Goal: Transaction & Acquisition: Obtain resource

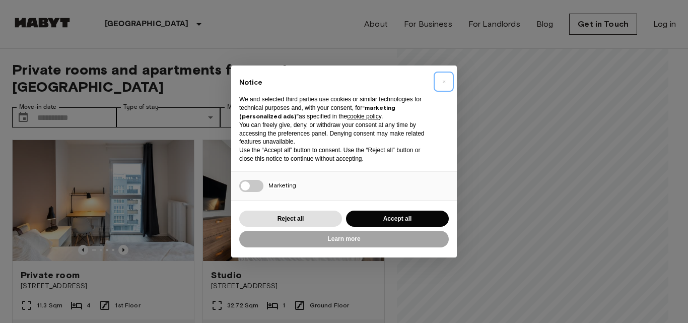
click at [444, 81] on span "×" at bounding box center [445, 82] width 4 height 12
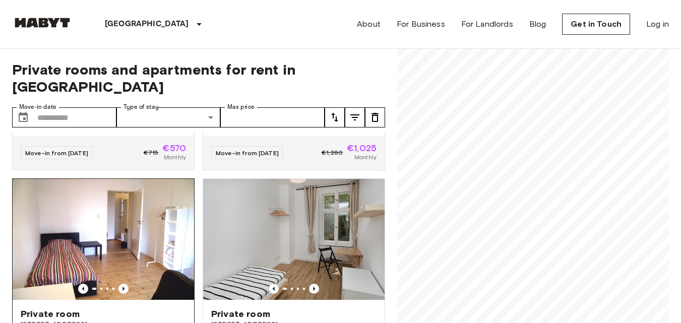
scroll to position [202, 0]
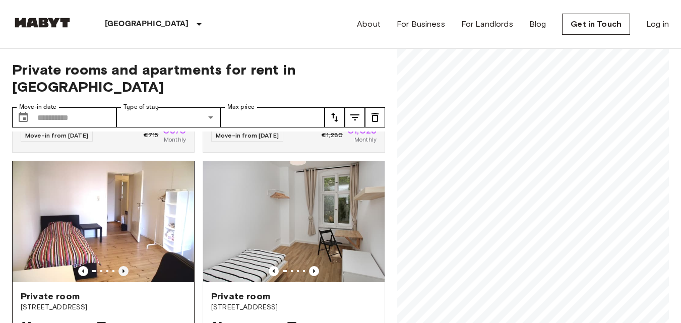
click at [123, 266] on icon "Previous image" at bounding box center [123, 271] width 10 height 10
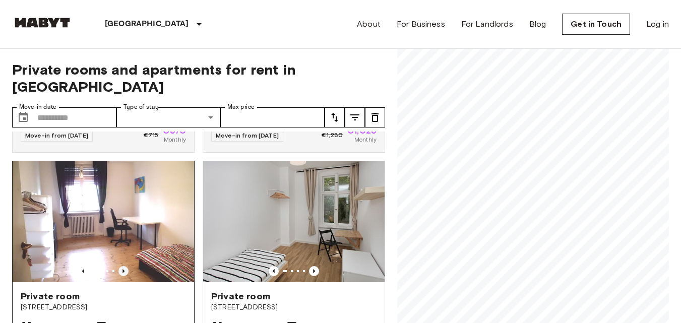
click at [123, 266] on icon "Previous image" at bounding box center [123, 271] width 10 height 10
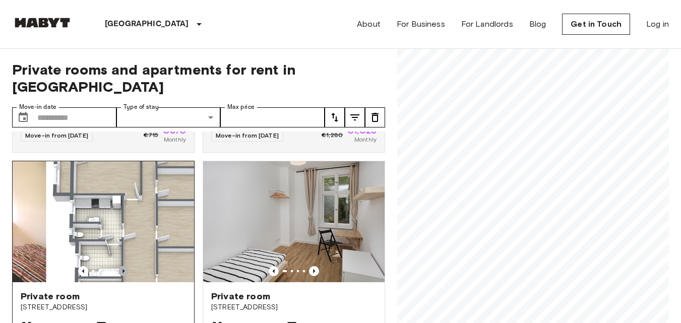
click at [123, 266] on icon "Previous image" at bounding box center [123, 271] width 10 height 10
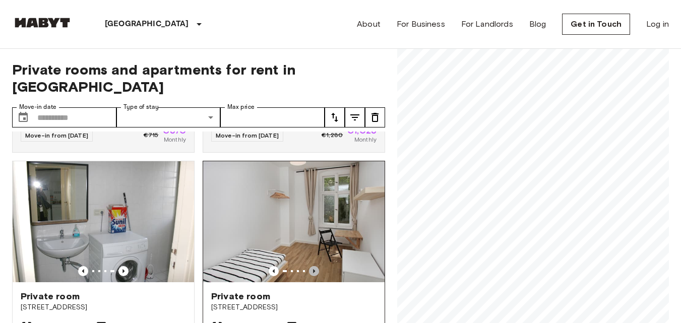
drag, startPoint x: 304, startPoint y: 254, endPoint x: 304, endPoint y: 248, distance: 5.5
click at [309, 266] on icon "Previous image" at bounding box center [314, 271] width 10 height 10
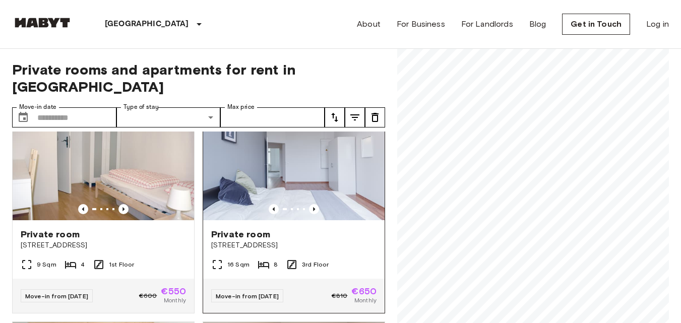
scroll to position [504, 0]
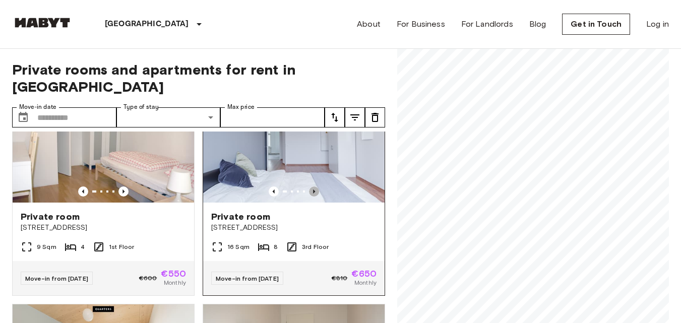
click at [311, 186] on icon "Previous image" at bounding box center [314, 191] width 10 height 10
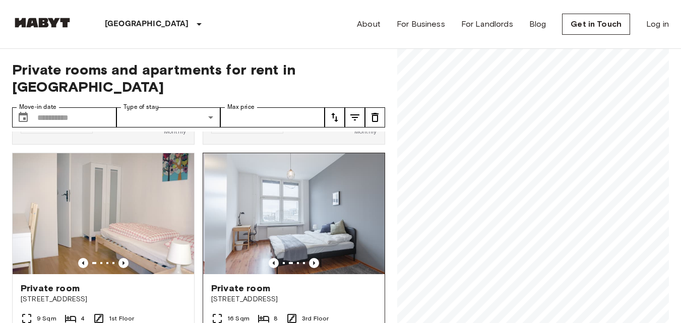
scroll to position [403, 0]
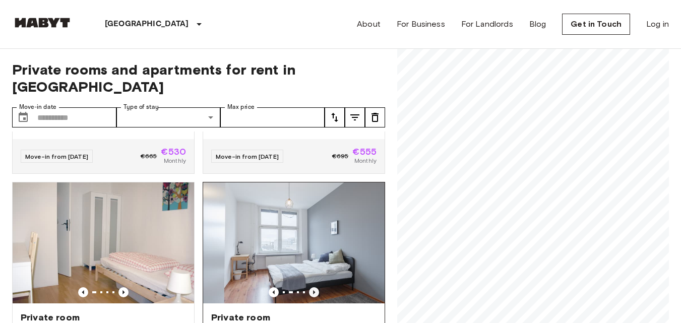
click at [309, 287] on icon "Previous image" at bounding box center [314, 292] width 10 height 10
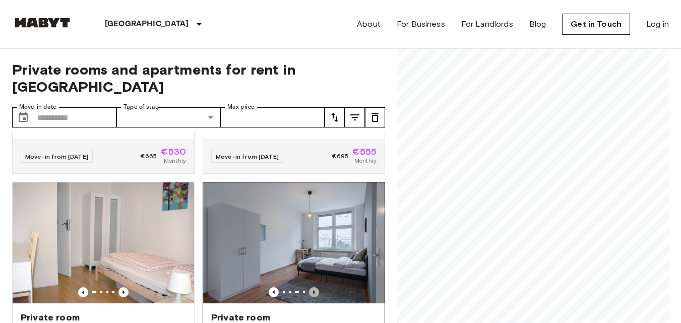
click at [309, 287] on icon "Previous image" at bounding box center [314, 292] width 10 height 10
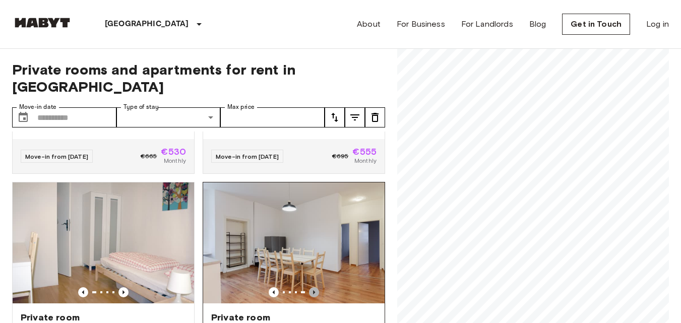
click at [309, 287] on icon "Previous image" at bounding box center [314, 292] width 10 height 10
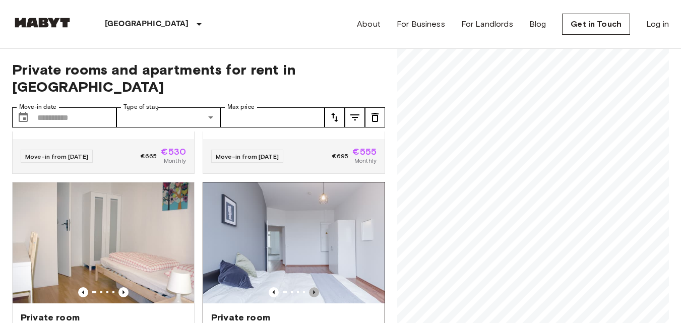
click at [309, 287] on icon "Previous image" at bounding box center [314, 292] width 10 height 10
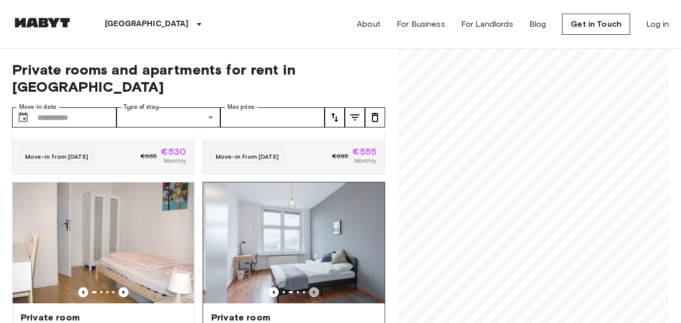
click at [309, 287] on icon "Previous image" at bounding box center [314, 292] width 10 height 10
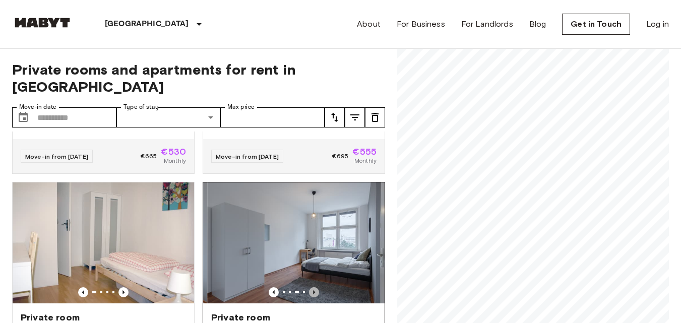
click at [309, 287] on icon "Previous image" at bounding box center [314, 292] width 10 height 10
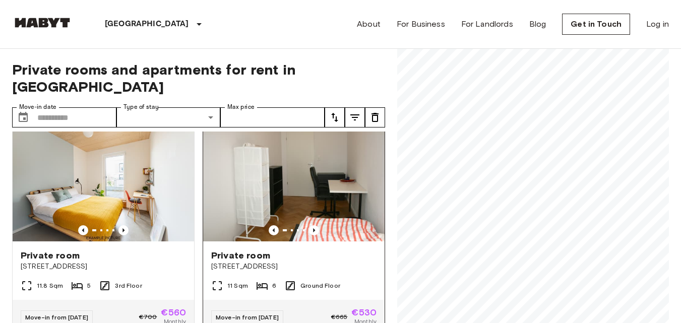
scroll to position [706, 0]
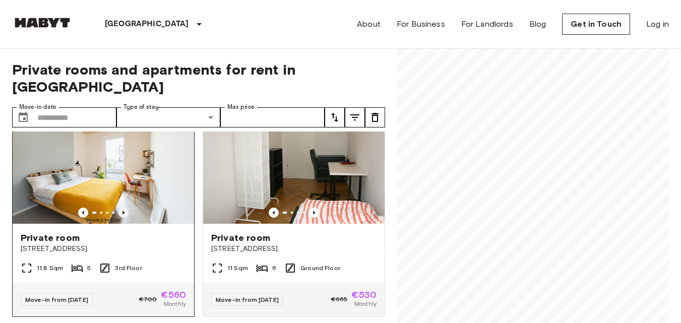
click at [118, 208] on icon "Previous image" at bounding box center [123, 213] width 10 height 10
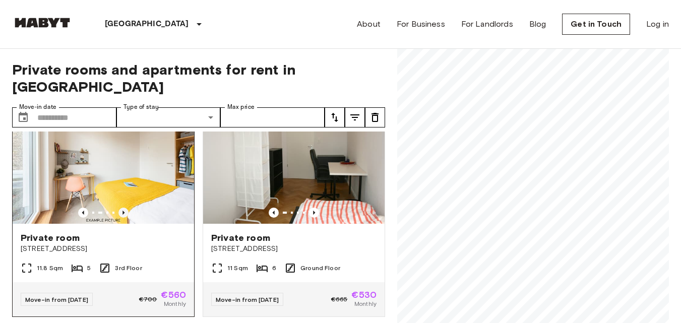
click at [118, 208] on icon "Previous image" at bounding box center [123, 213] width 10 height 10
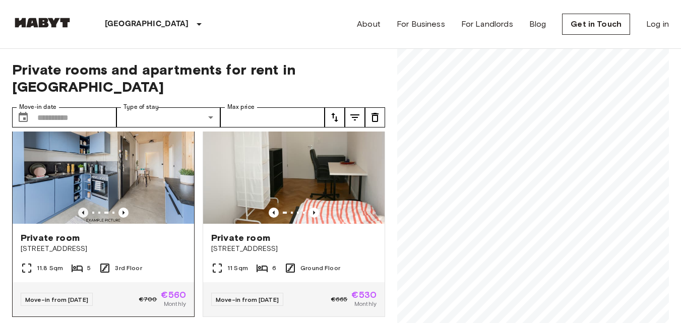
click at [79, 208] on icon "Previous image" at bounding box center [83, 213] width 10 height 10
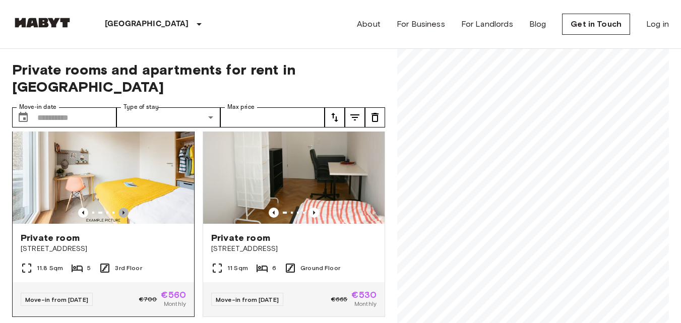
click at [122, 209] on icon "Previous image" at bounding box center [123, 213] width 10 height 10
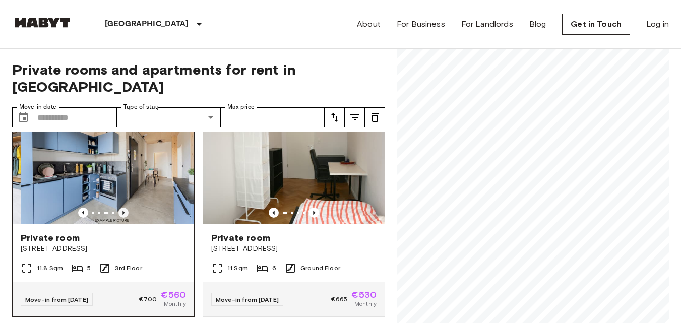
click at [122, 209] on icon "Previous image" at bounding box center [123, 213] width 10 height 10
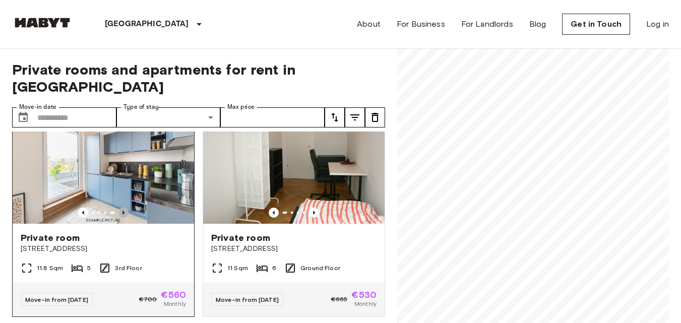
click at [122, 209] on icon "Previous image" at bounding box center [123, 213] width 10 height 10
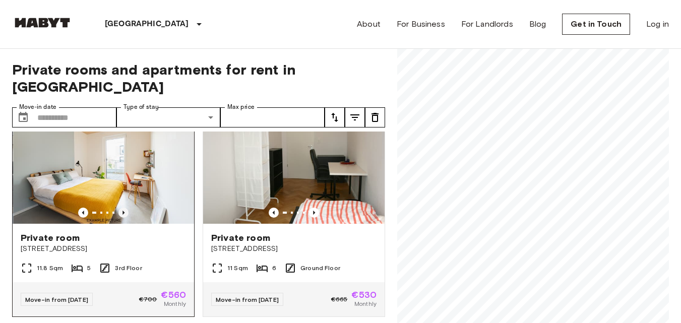
click at [122, 209] on icon "Previous image" at bounding box center [123, 213] width 10 height 10
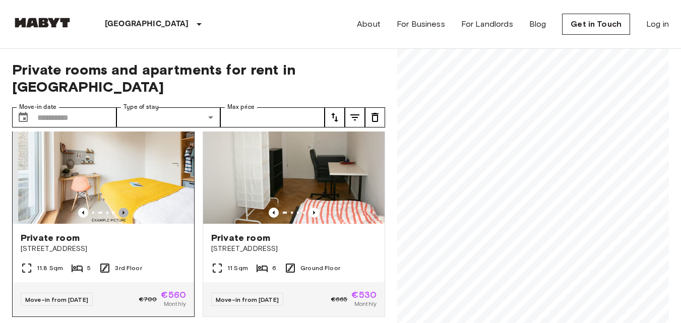
click at [122, 209] on icon "Previous image" at bounding box center [123, 213] width 10 height 10
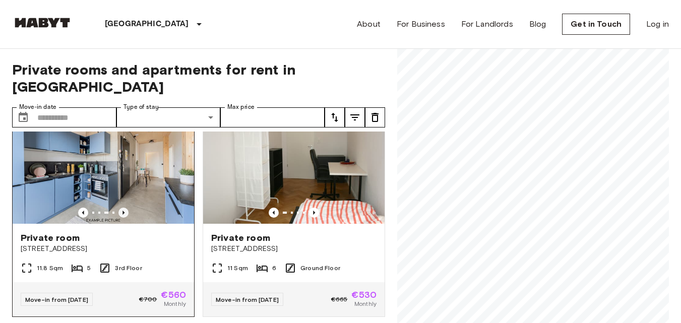
click at [122, 209] on icon "Previous image" at bounding box center [123, 213] width 10 height 10
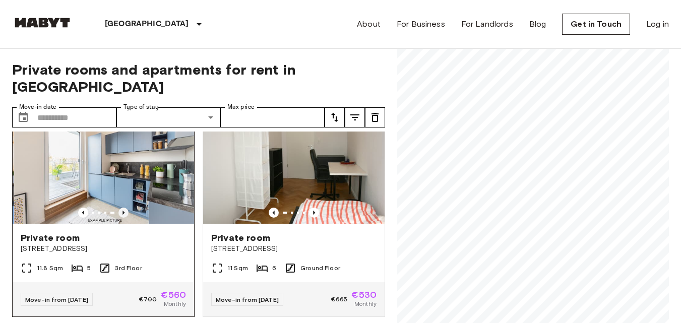
click at [122, 209] on icon "Previous image" at bounding box center [123, 213] width 10 height 10
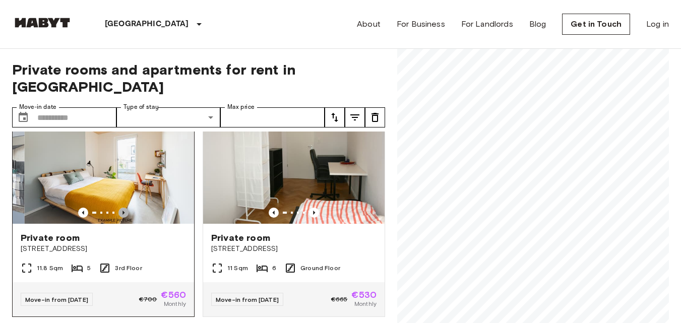
click at [122, 209] on icon "Previous image" at bounding box center [123, 213] width 10 height 10
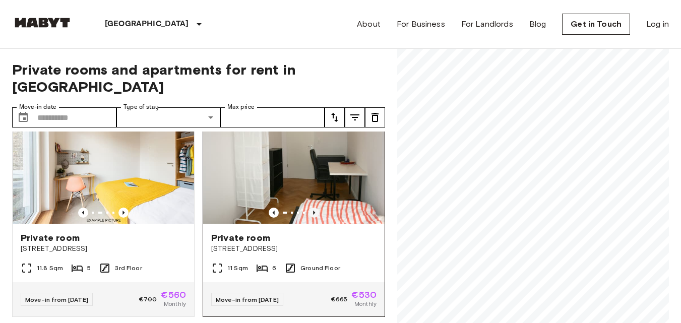
click at [309, 208] on icon "Previous image" at bounding box center [314, 213] width 10 height 10
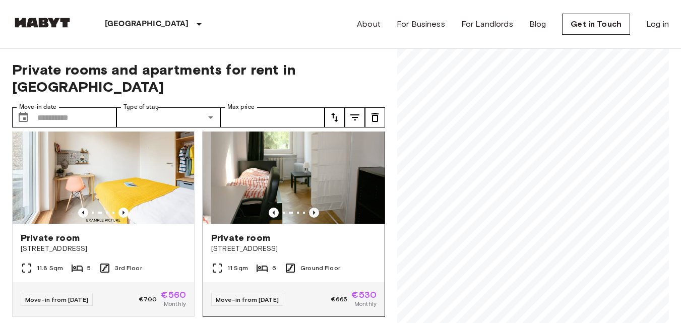
click at [309, 208] on icon "Previous image" at bounding box center [314, 213] width 10 height 10
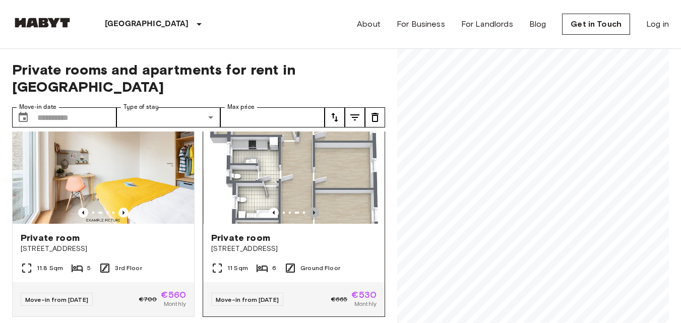
click at [309, 208] on icon "Previous image" at bounding box center [314, 213] width 10 height 10
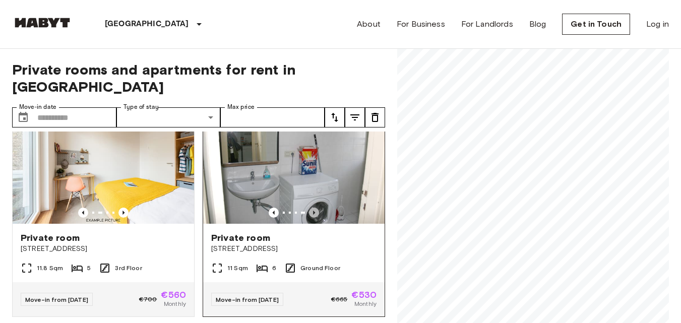
click at [309, 208] on icon "Previous image" at bounding box center [314, 213] width 10 height 10
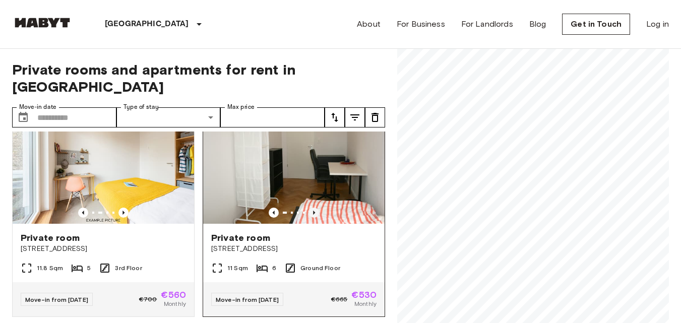
click at [309, 208] on icon "Previous image" at bounding box center [314, 213] width 10 height 10
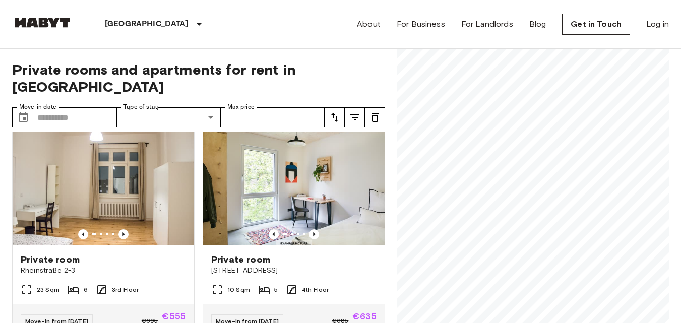
scroll to position [907, 0]
click at [118, 233] on icon "Previous image" at bounding box center [123, 234] width 10 height 10
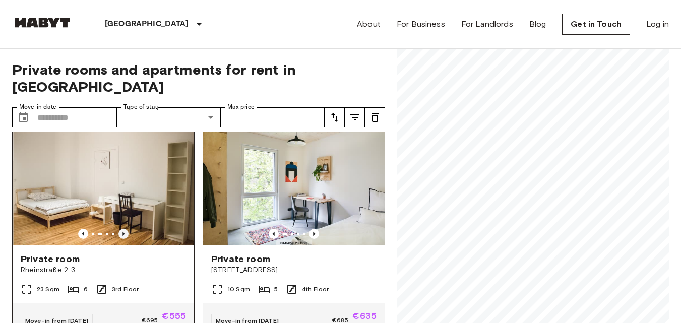
click at [118, 233] on icon "Previous image" at bounding box center [123, 234] width 10 height 10
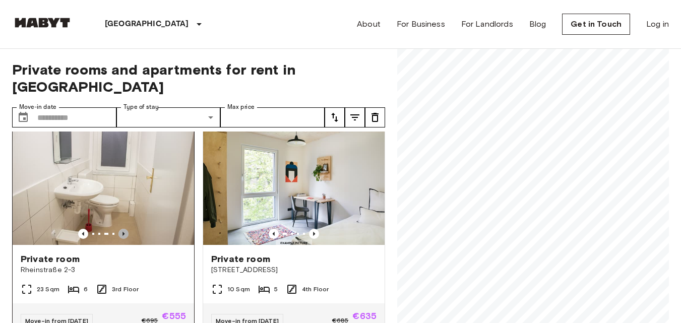
click at [118, 233] on icon "Previous image" at bounding box center [123, 234] width 10 height 10
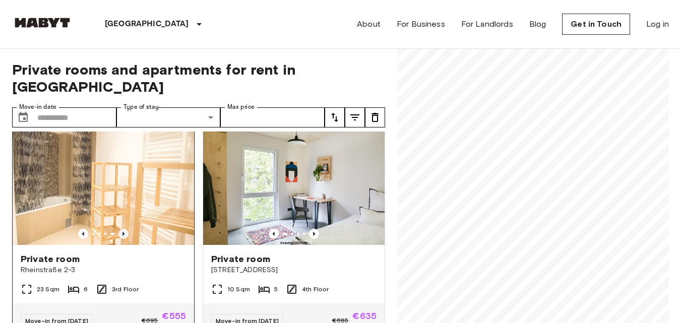
click at [119, 233] on icon "Previous image" at bounding box center [123, 234] width 10 height 10
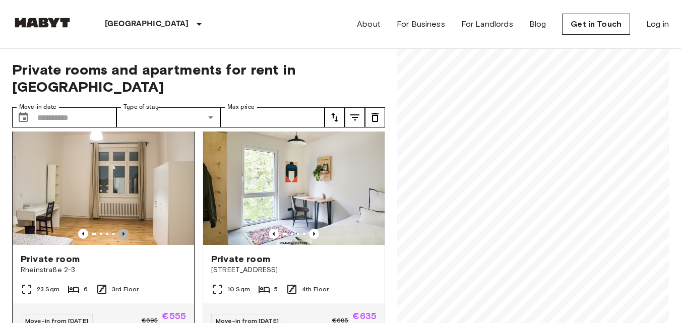
click at [119, 233] on icon "Previous image" at bounding box center [123, 234] width 10 height 10
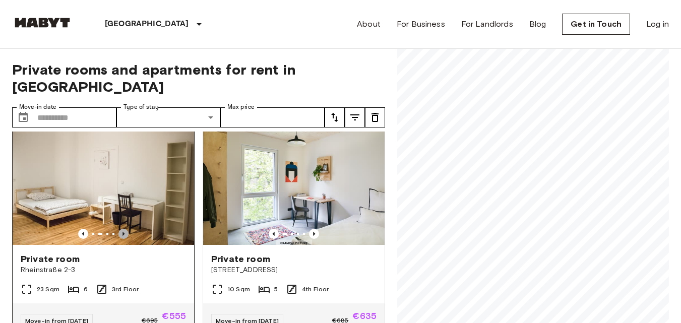
click at [119, 233] on icon "Previous image" at bounding box center [123, 234] width 10 height 10
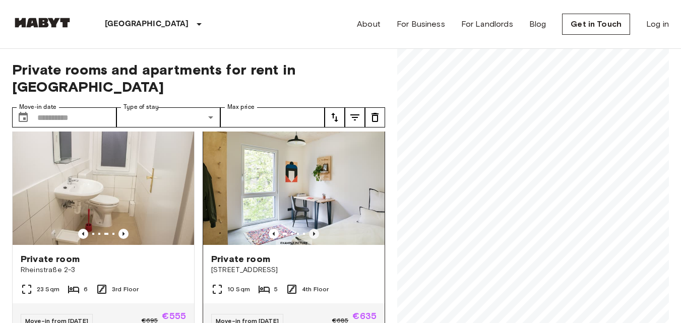
click at [309, 231] on icon "Previous image" at bounding box center [314, 234] width 10 height 10
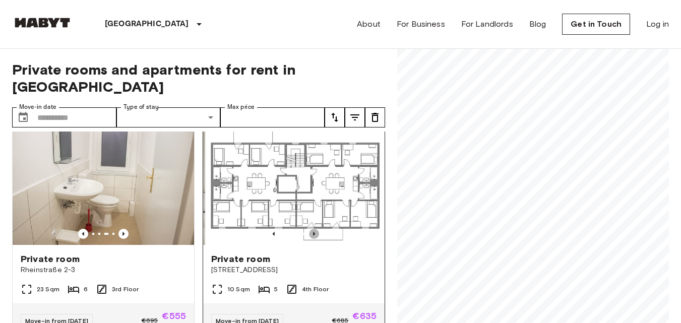
click at [309, 231] on icon "Previous image" at bounding box center [314, 234] width 10 height 10
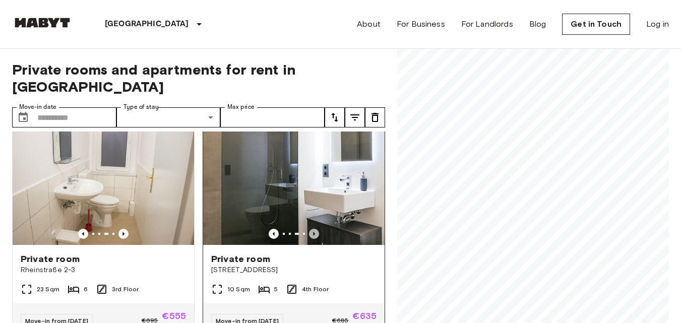
click at [309, 231] on icon "Previous image" at bounding box center [314, 234] width 10 height 10
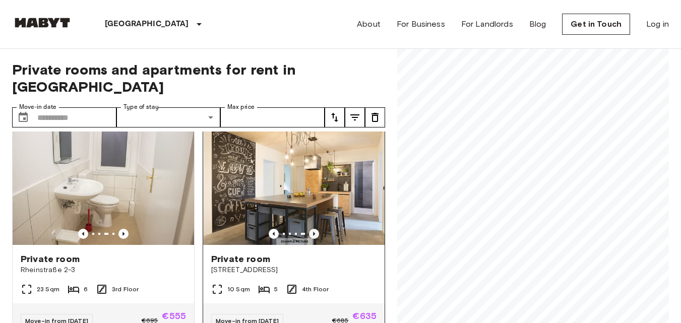
click at [309, 231] on icon "Previous image" at bounding box center [314, 234] width 10 height 10
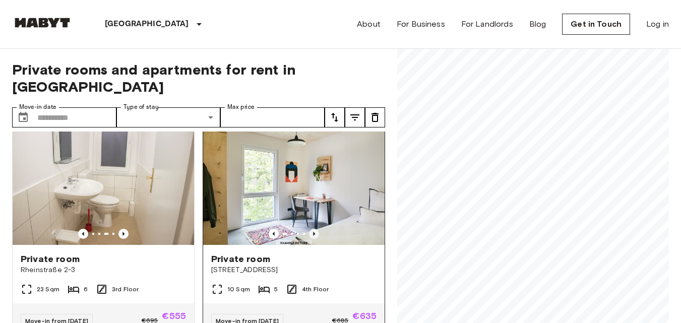
click at [309, 232] on icon "Previous image" at bounding box center [314, 234] width 10 height 10
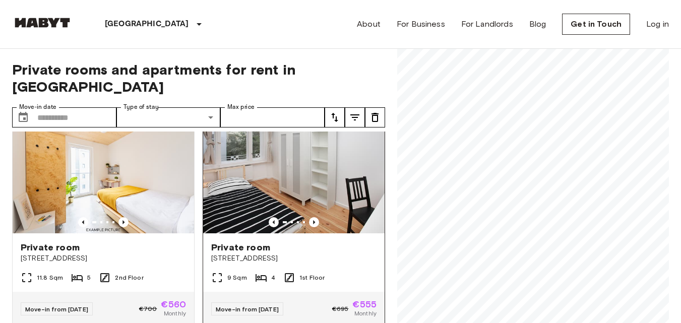
scroll to position [1159, 0]
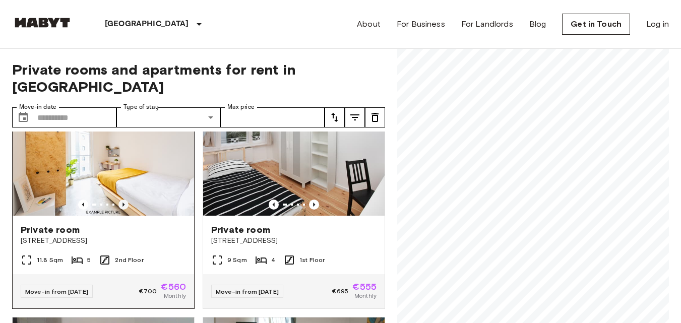
click at [120, 209] on icon "Previous image" at bounding box center [123, 205] width 10 height 10
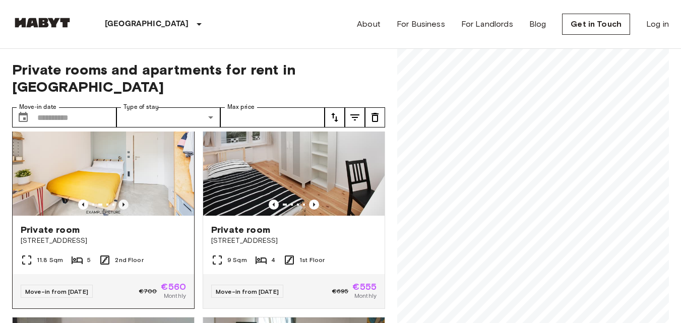
click at [120, 209] on icon "Previous image" at bounding box center [123, 205] width 10 height 10
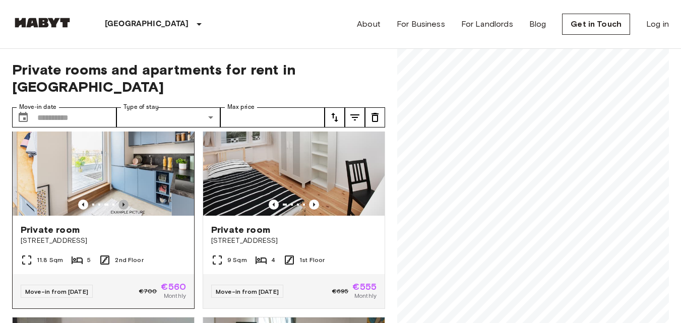
click at [120, 209] on icon "Previous image" at bounding box center [123, 205] width 10 height 10
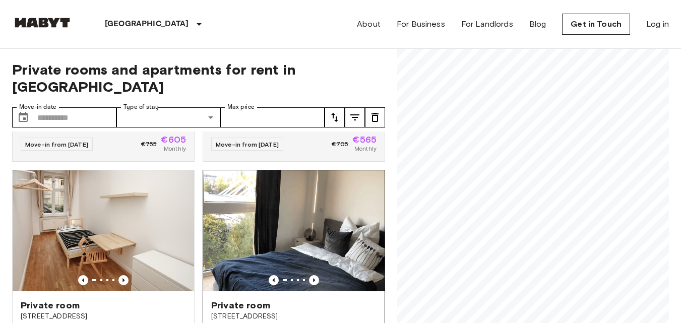
scroll to position [2248, 0]
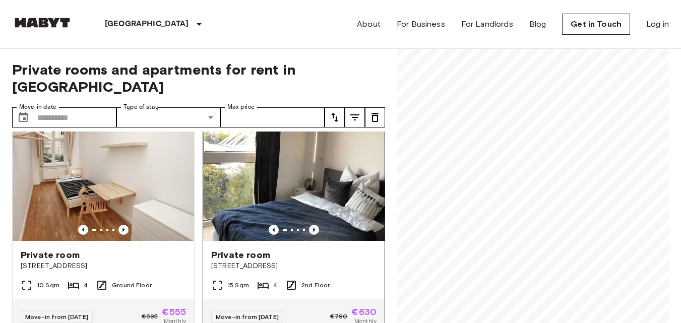
click at [309, 235] on icon "Previous image" at bounding box center [314, 230] width 10 height 10
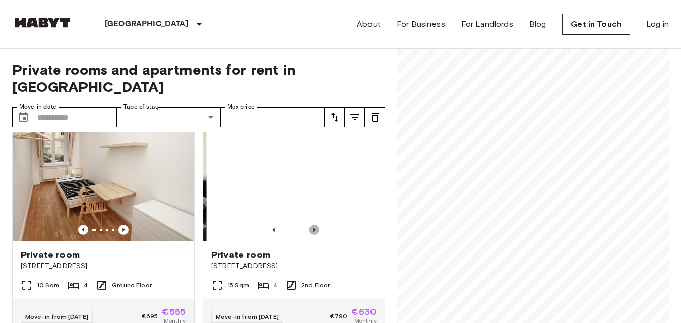
click at [309, 235] on icon "Previous image" at bounding box center [314, 230] width 10 height 10
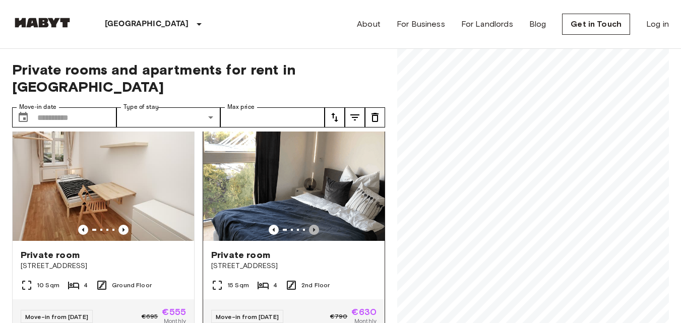
click at [309, 235] on icon "Previous image" at bounding box center [314, 230] width 10 height 10
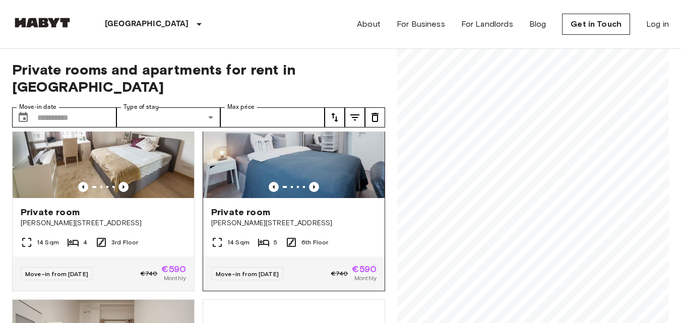
scroll to position [2752, 0]
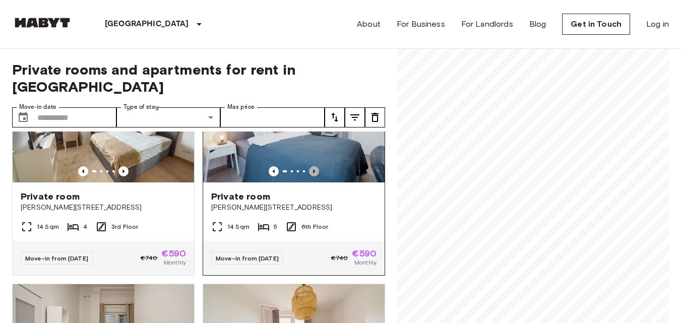
click at [313, 173] on icon "Previous image" at bounding box center [314, 171] width 2 height 4
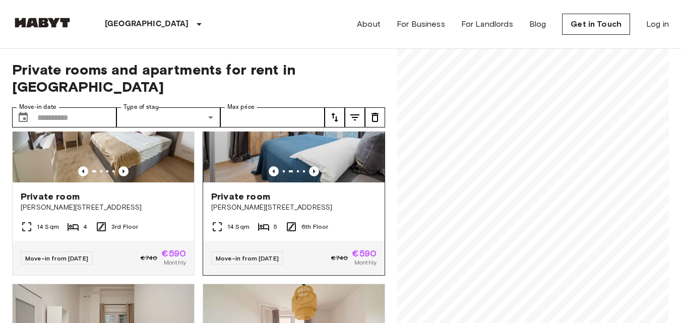
click at [313, 173] on icon "Previous image" at bounding box center [314, 171] width 2 height 4
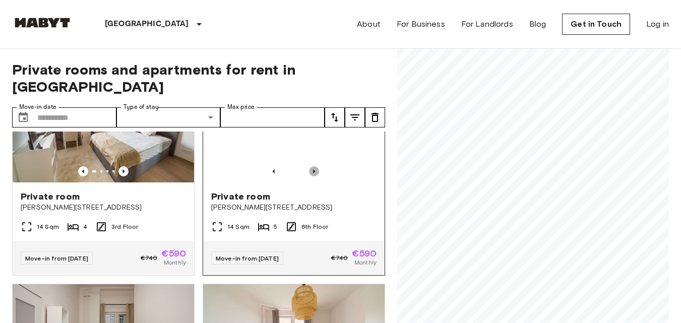
click at [313, 173] on icon "Previous image" at bounding box center [314, 171] width 2 height 4
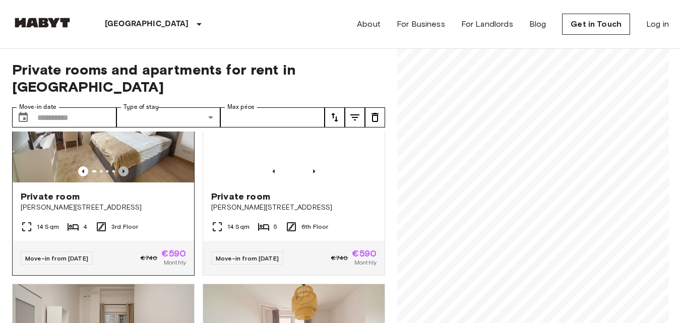
click at [120, 176] on icon "Previous image" at bounding box center [123, 171] width 10 height 10
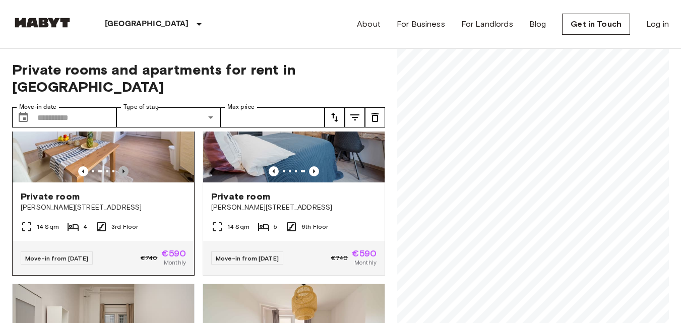
click at [122, 173] on icon "Previous image" at bounding box center [123, 171] width 2 height 4
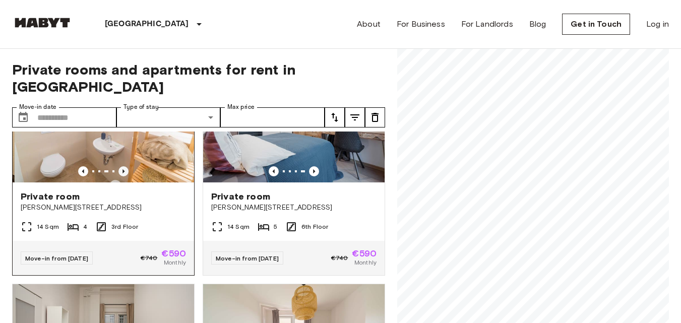
click at [122, 173] on icon "Previous image" at bounding box center [123, 171] width 2 height 4
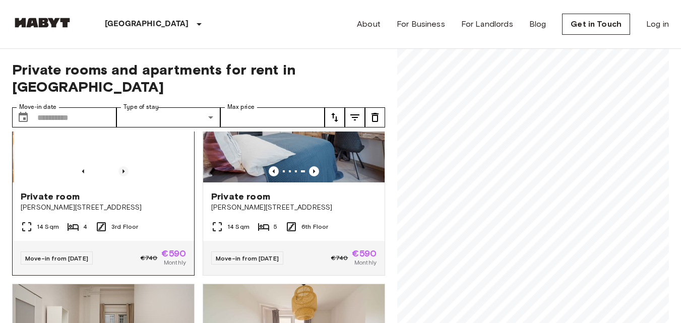
click at [122, 173] on icon "Previous image" at bounding box center [123, 171] width 2 height 4
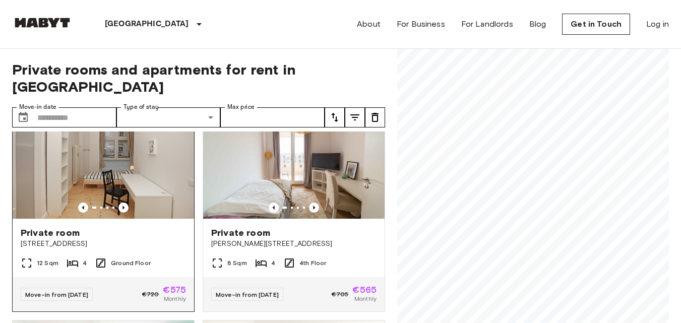
scroll to position [2954, 0]
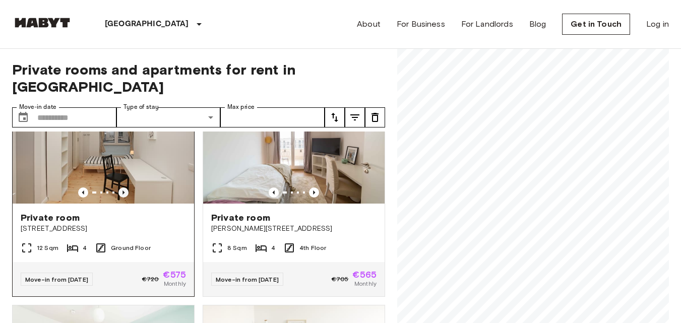
click at [119, 198] on icon "Previous image" at bounding box center [123, 192] width 10 height 10
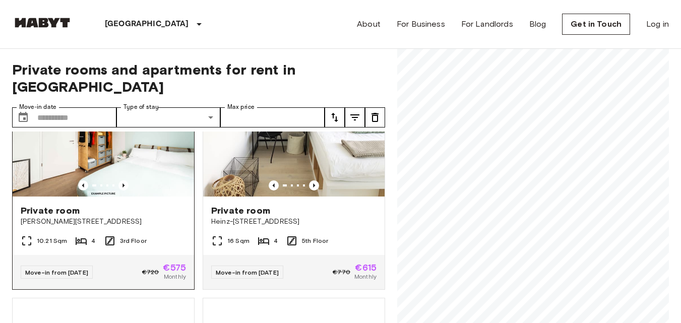
scroll to position [3206, 0]
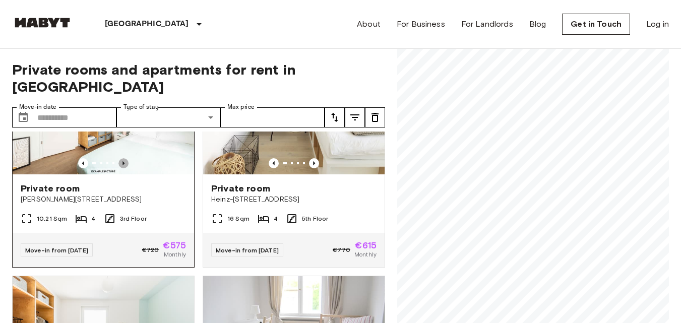
click at [119, 168] on icon "Previous image" at bounding box center [123, 163] width 10 height 10
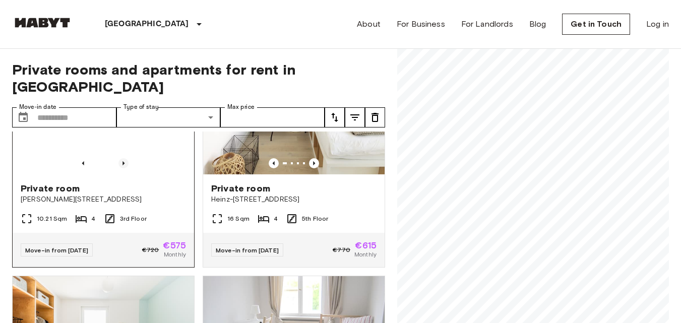
click at [119, 168] on icon "Previous image" at bounding box center [123, 163] width 10 height 10
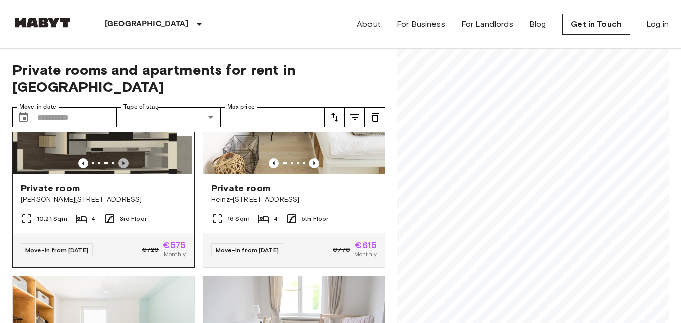
click at [119, 168] on icon "Previous image" at bounding box center [123, 163] width 10 height 10
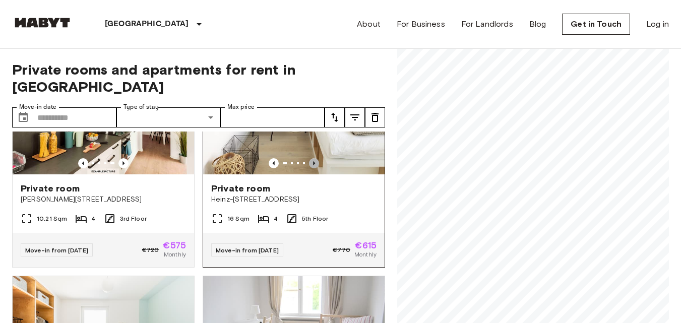
click at [309, 168] on icon "Previous image" at bounding box center [314, 163] width 10 height 10
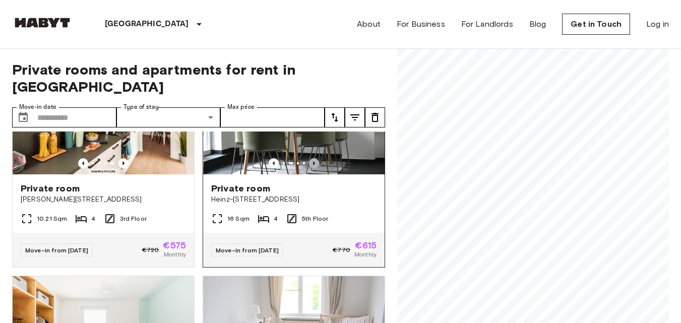
click at [309, 168] on icon "Previous image" at bounding box center [314, 163] width 10 height 10
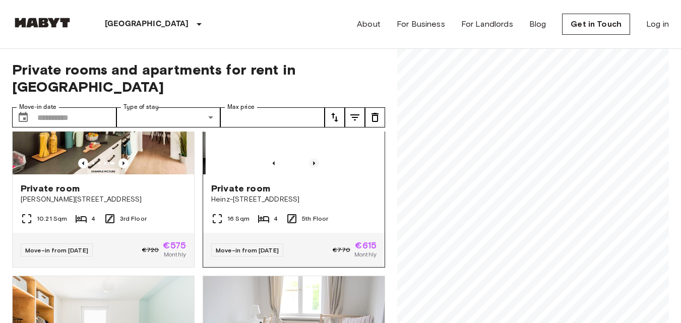
click at [309, 168] on icon "Previous image" at bounding box center [314, 163] width 10 height 10
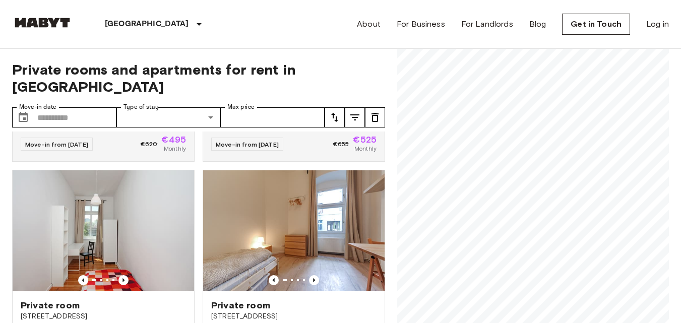
scroll to position [4324, 0]
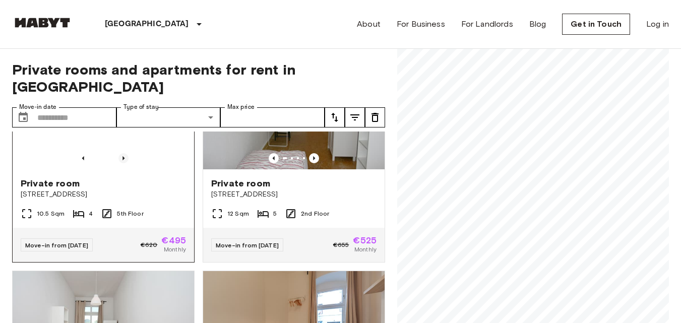
click at [118, 163] on icon "Previous image" at bounding box center [123, 158] width 10 height 10
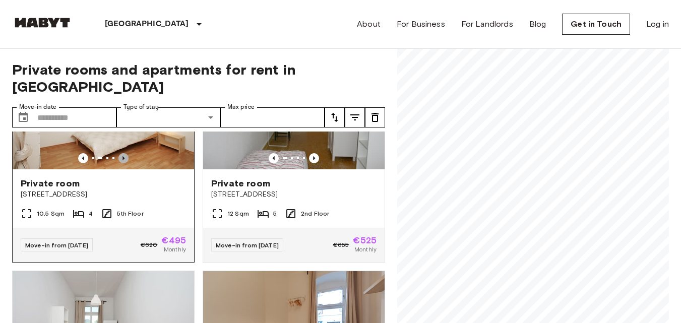
click at [118, 163] on icon "Previous image" at bounding box center [123, 158] width 10 height 10
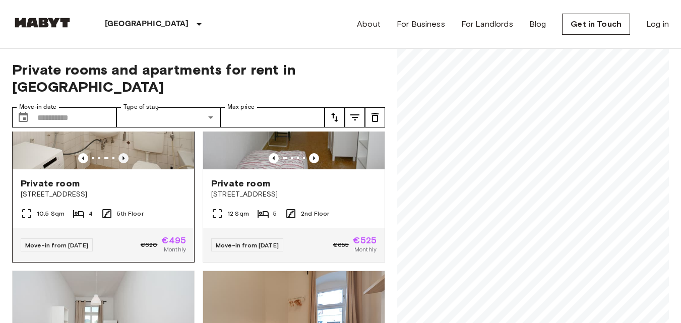
click at [119, 163] on icon "Previous image" at bounding box center [123, 158] width 10 height 10
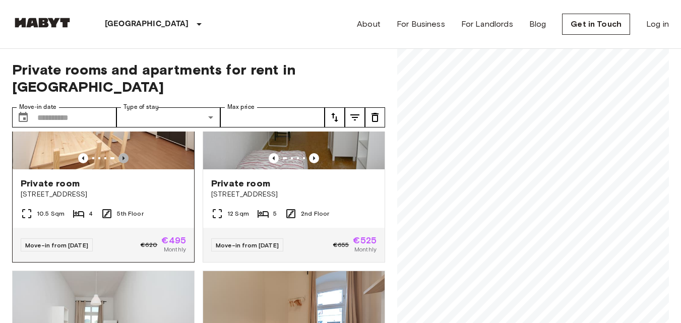
click at [119, 163] on icon "Previous image" at bounding box center [123, 158] width 10 height 10
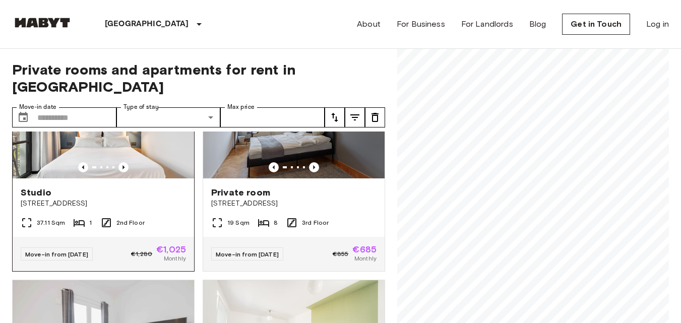
scroll to position [4980, 0]
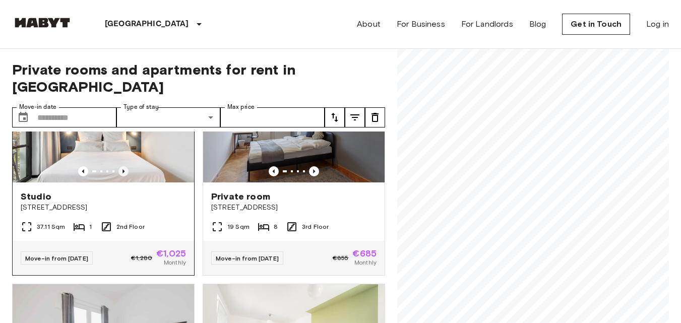
click at [121, 176] on icon "Previous image" at bounding box center [123, 171] width 10 height 10
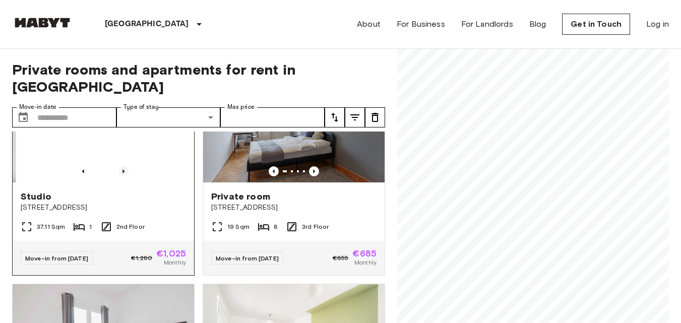
click at [121, 176] on icon "Previous image" at bounding box center [123, 171] width 10 height 10
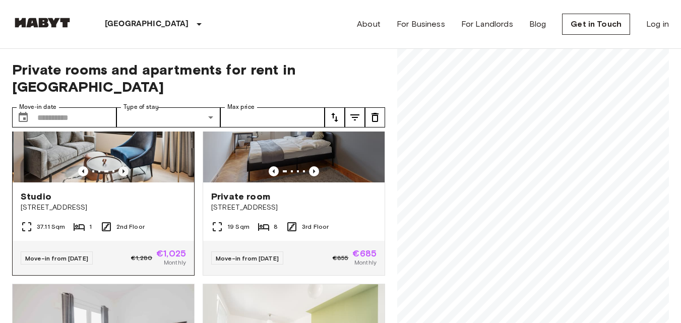
click at [121, 176] on icon "Previous image" at bounding box center [123, 171] width 10 height 10
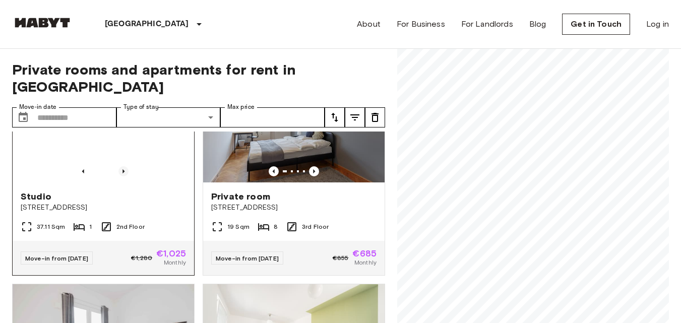
click at [121, 176] on icon "Previous image" at bounding box center [123, 171] width 10 height 10
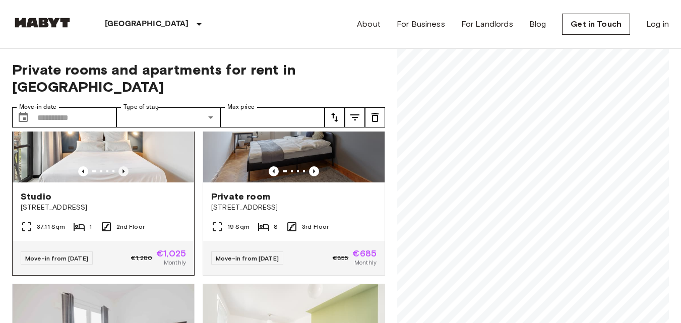
click at [122, 176] on icon "Previous image" at bounding box center [123, 171] width 10 height 10
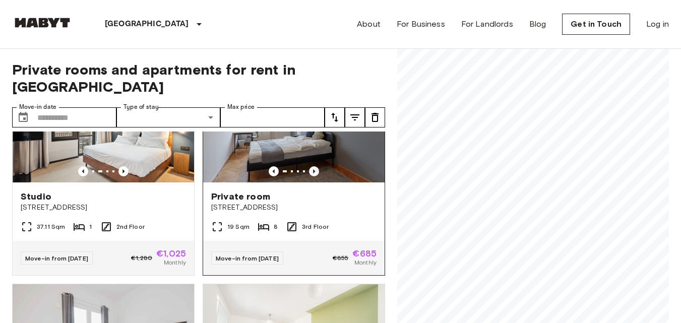
click at [309, 176] on icon "Previous image" at bounding box center [314, 171] width 10 height 10
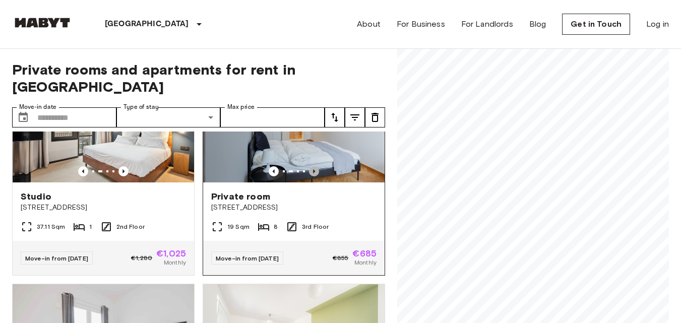
click at [309, 176] on icon "Previous image" at bounding box center [314, 171] width 10 height 10
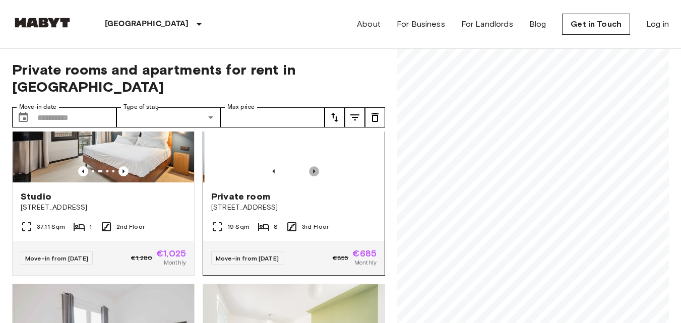
click at [309, 176] on icon "Previous image" at bounding box center [314, 171] width 10 height 10
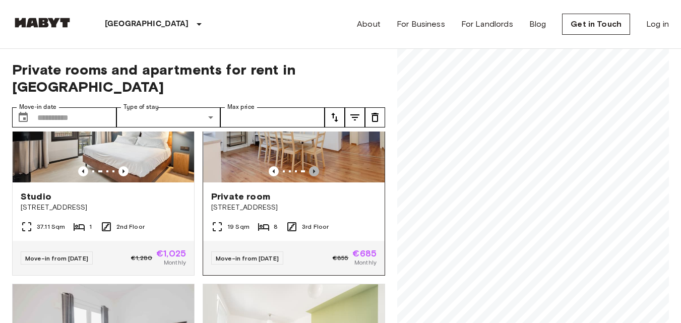
click at [309, 176] on icon "Previous image" at bounding box center [314, 171] width 10 height 10
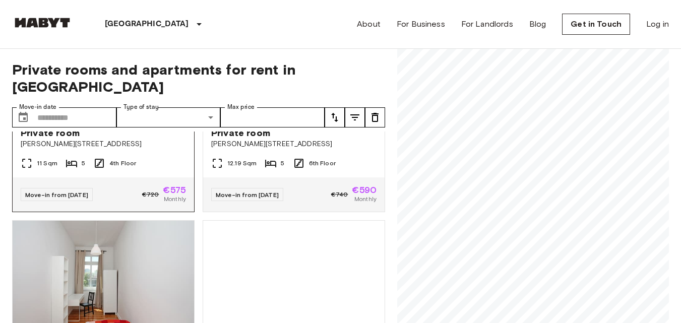
scroll to position [5282, 0]
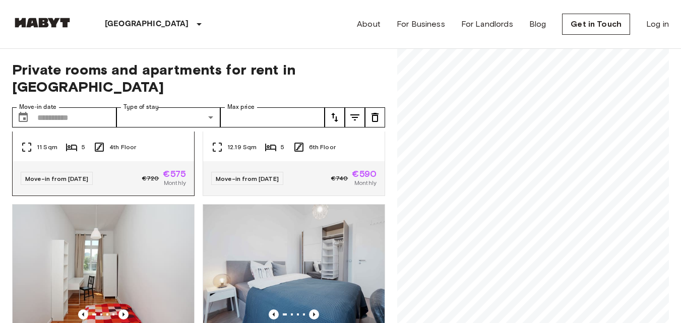
click at [124, 97] on icon "Previous image" at bounding box center [123, 92] width 10 height 10
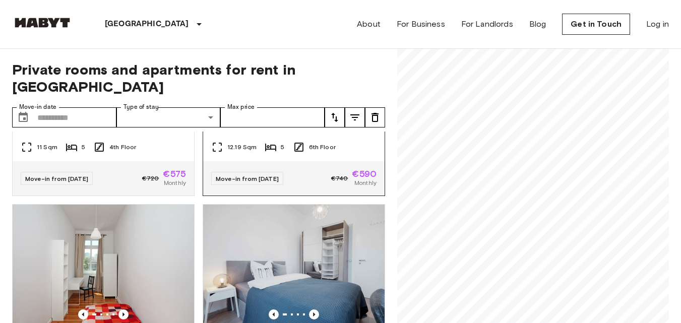
click at [309, 97] on icon "Previous image" at bounding box center [314, 92] width 10 height 10
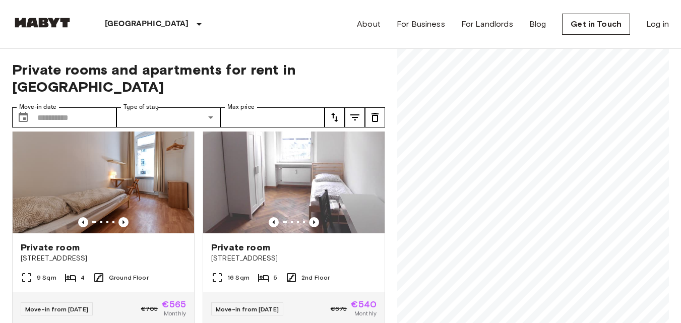
scroll to position [10443, 0]
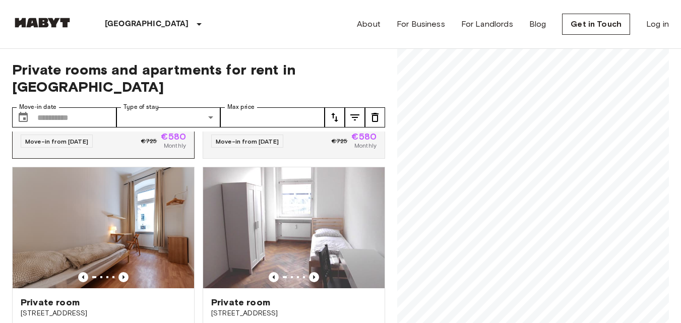
click at [122, 59] on icon "Previous image" at bounding box center [123, 54] width 10 height 10
click at [123, 59] on icon "Previous image" at bounding box center [123, 54] width 10 height 10
click at [127, 59] on div at bounding box center [103, 54] width 181 height 10
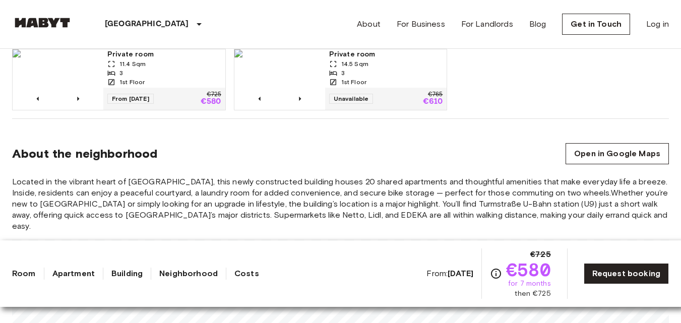
scroll to position [655, 0]
